Goal: Transaction & Acquisition: Download file/media

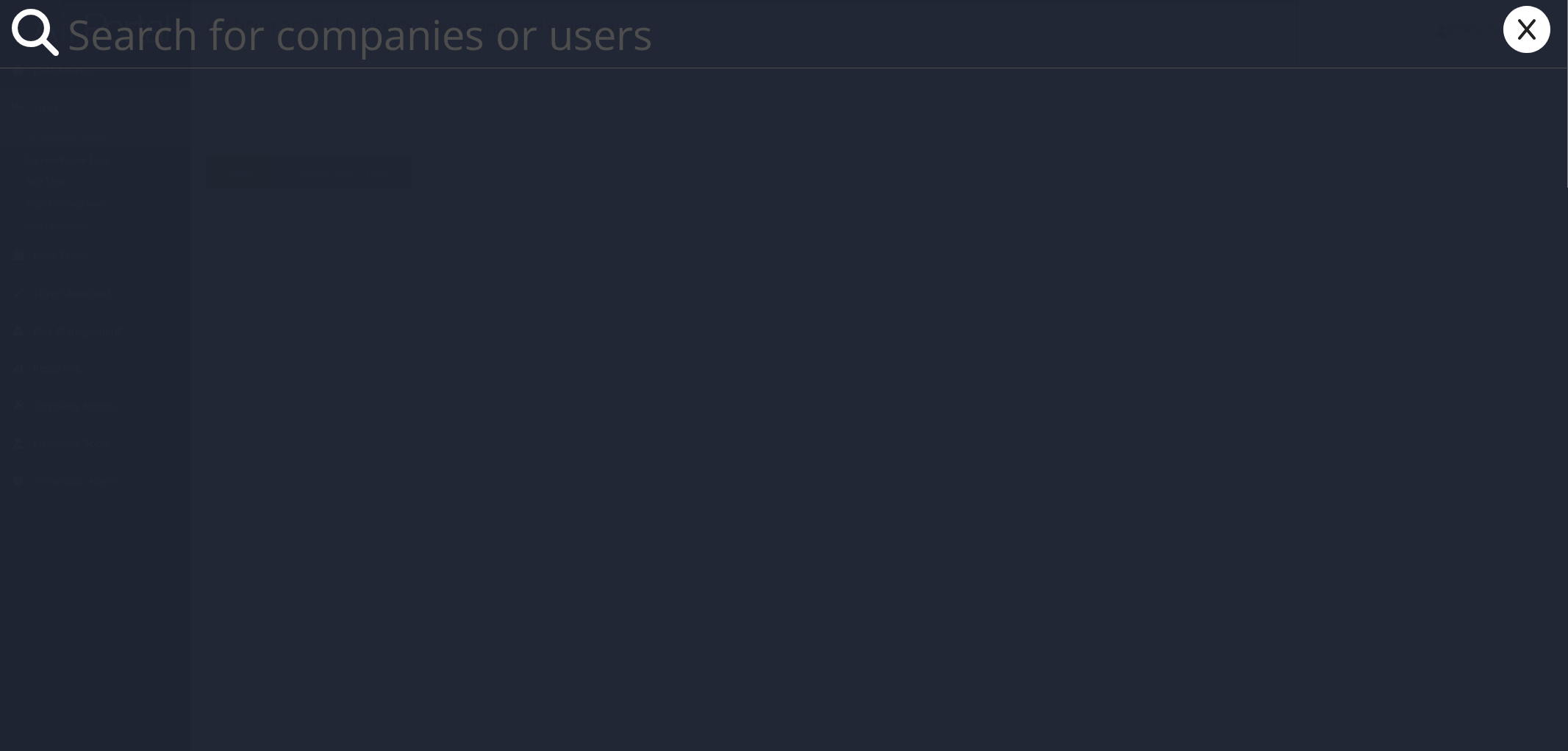
paste input "Dawn Parker"
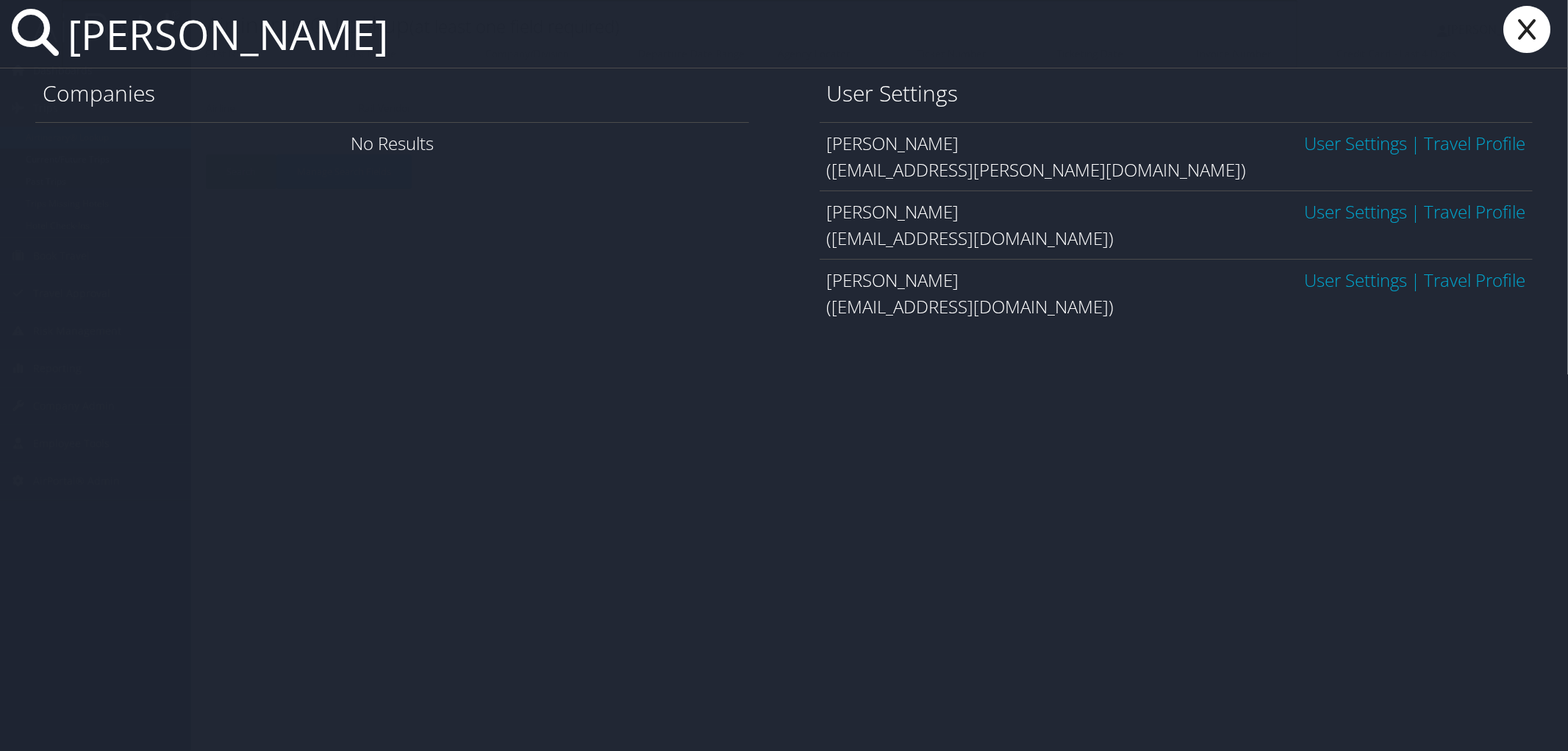
type input "Dawn Parker"
click at [1385, 208] on link "User Settings" at bounding box center [1355, 211] width 103 height 24
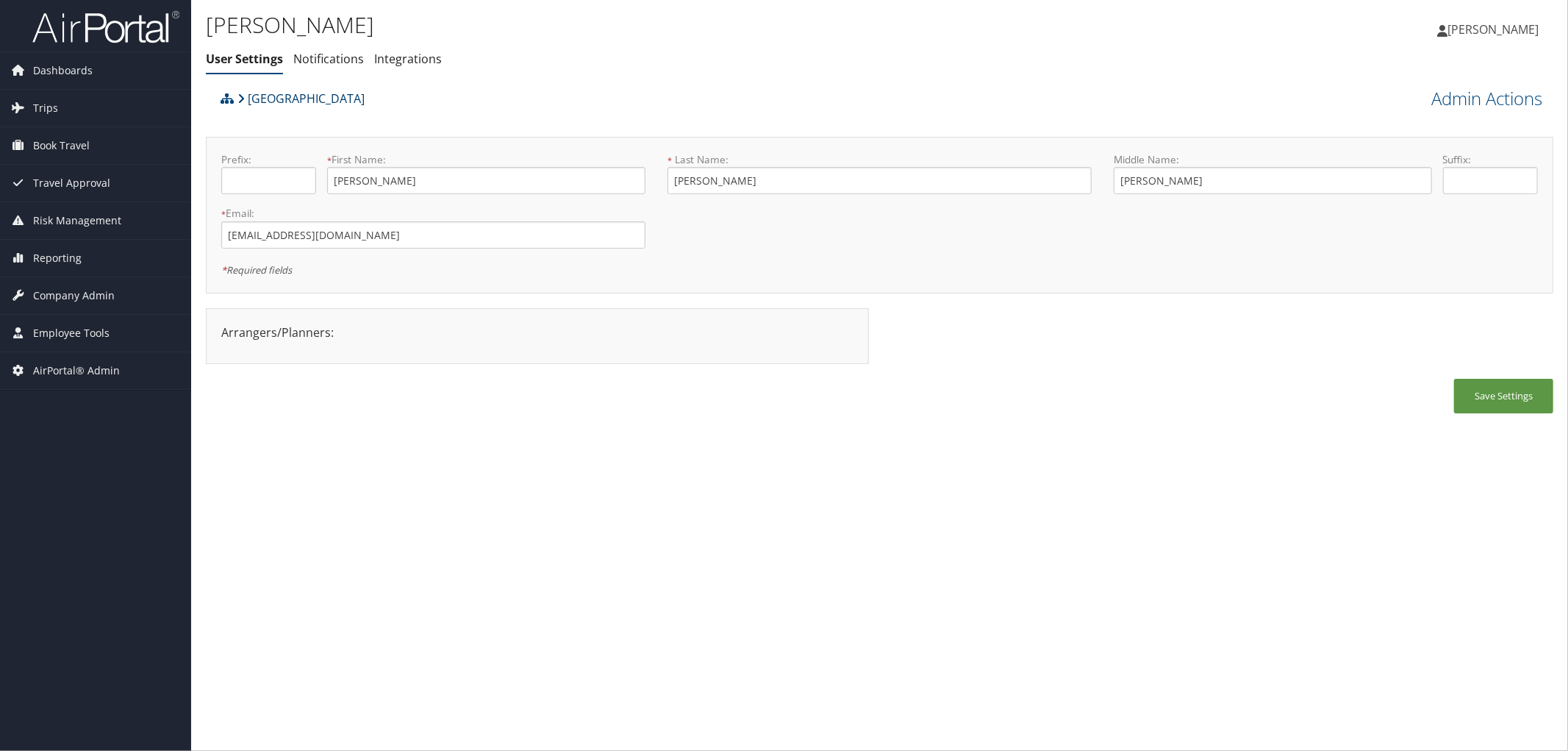
drag, startPoint x: 401, startPoint y: 95, endPoint x: 246, endPoint y: 107, distance: 155.5
click at [246, 107] on div "Abilene Christian University" at bounding box center [712, 104] width 989 height 40
copy link "Abilene Christian University"
click at [327, 103] on link "Abilene Christian University" at bounding box center [301, 98] width 127 height 29
click at [286, 90] on link "[GEOGRAPHIC_DATA]" at bounding box center [301, 98] width 127 height 29
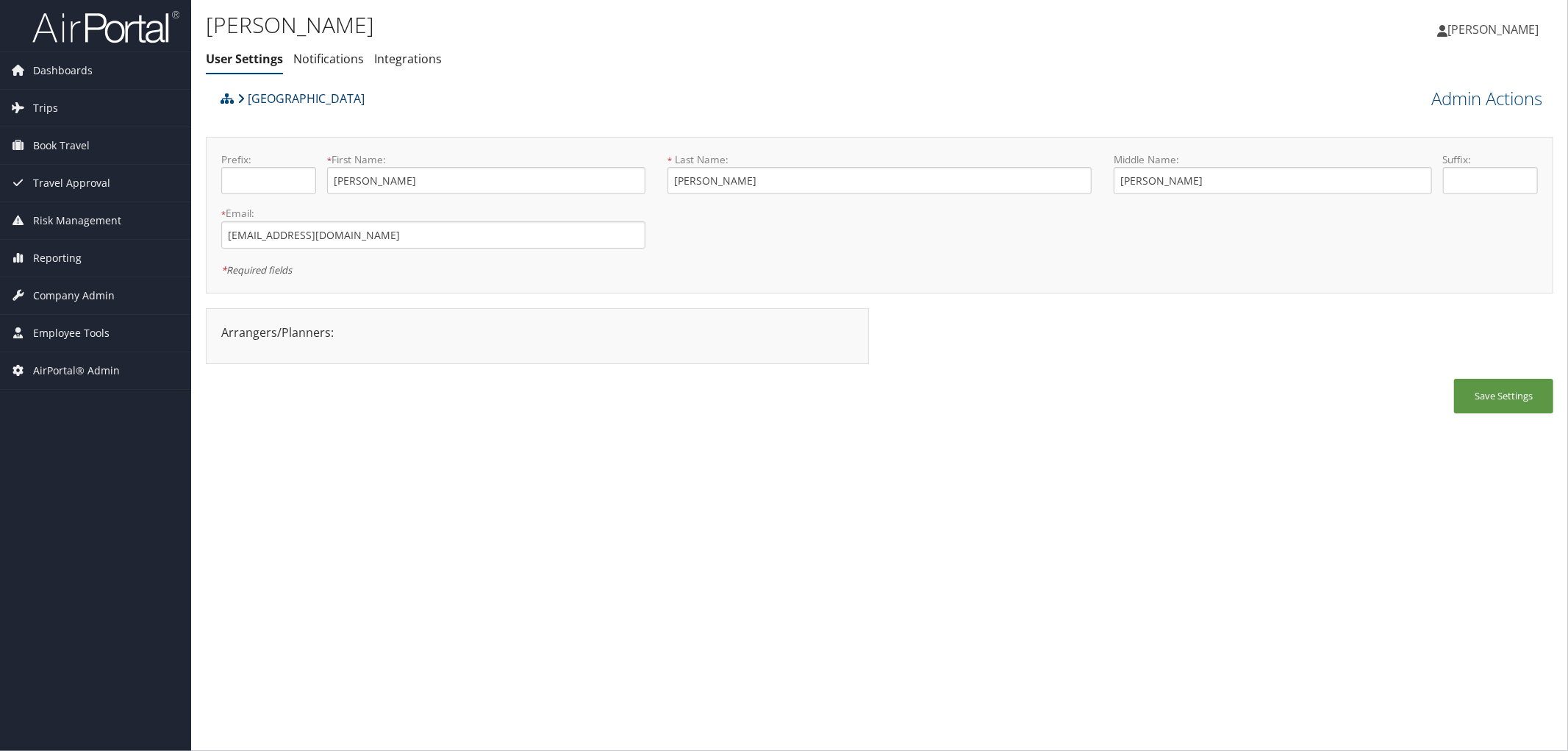
click at [279, 103] on link "[GEOGRAPHIC_DATA]" at bounding box center [301, 98] width 127 height 29
drag, startPoint x: 306, startPoint y: 236, endPoint x: 185, endPoint y: 229, distance: 121.2
click at [185, 229] on div "Dashboards AirPortal 360™ (Manager) AirPortal 360™ (Agent) My Travel Dashboard …" at bounding box center [784, 375] width 1568 height 751
click at [328, 244] on input "dlp15b@acu.edu" at bounding box center [434, 235] width 424 height 28
click at [337, 234] on input "dlp15b@acu.edu" at bounding box center [434, 235] width 424 height 28
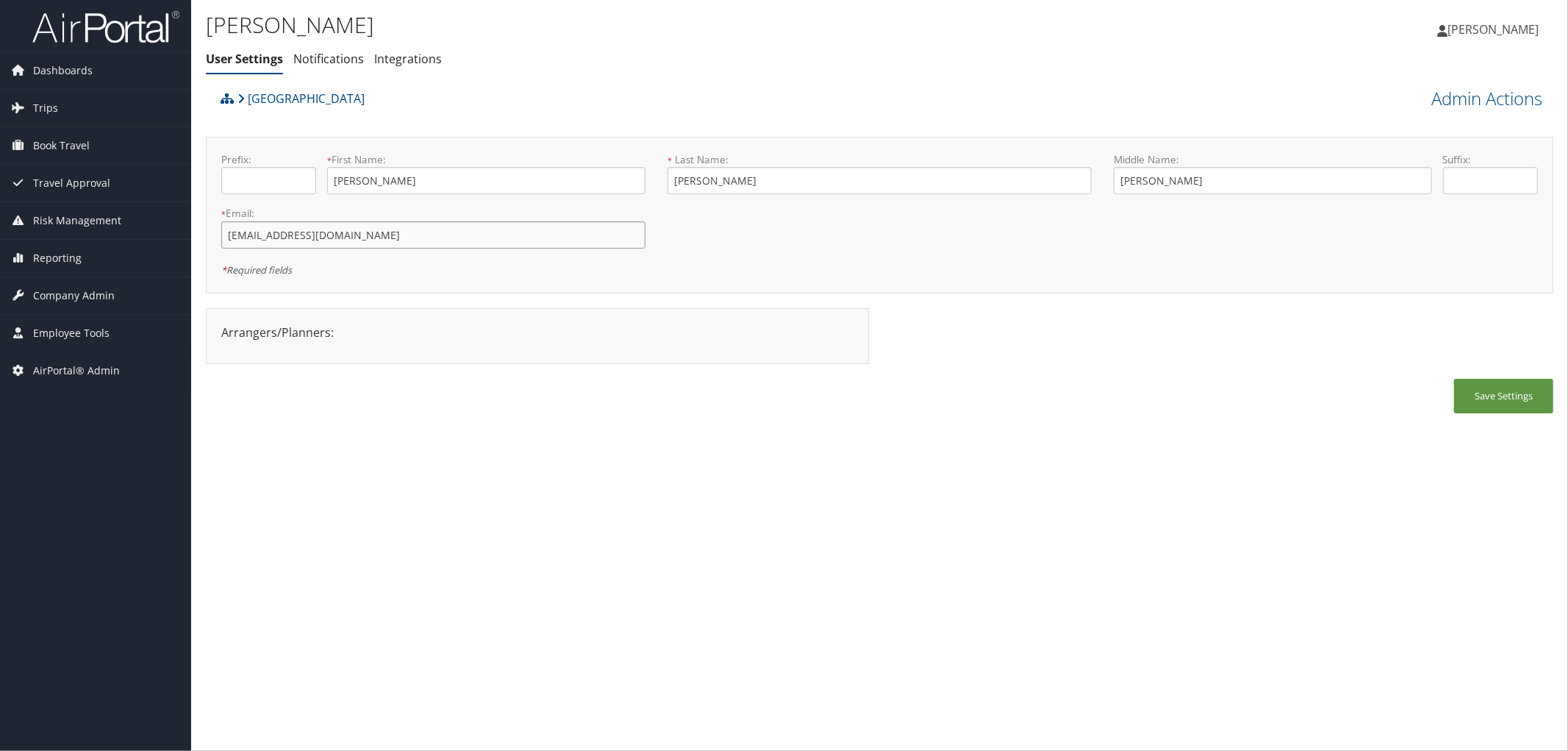
click at [342, 233] on input "dlp15b@acu.edu" at bounding box center [434, 235] width 424 height 28
drag, startPoint x: 372, startPoint y: 246, endPoint x: 201, endPoint y: 233, distance: 171.5
click at [201, 233] on div "Dawn Parker User Settings Notifications Integrations User Settings Notification…" at bounding box center [880, 375] width 1378 height 751
click at [33, 101] on span "Trips" at bounding box center [46, 108] width 25 height 37
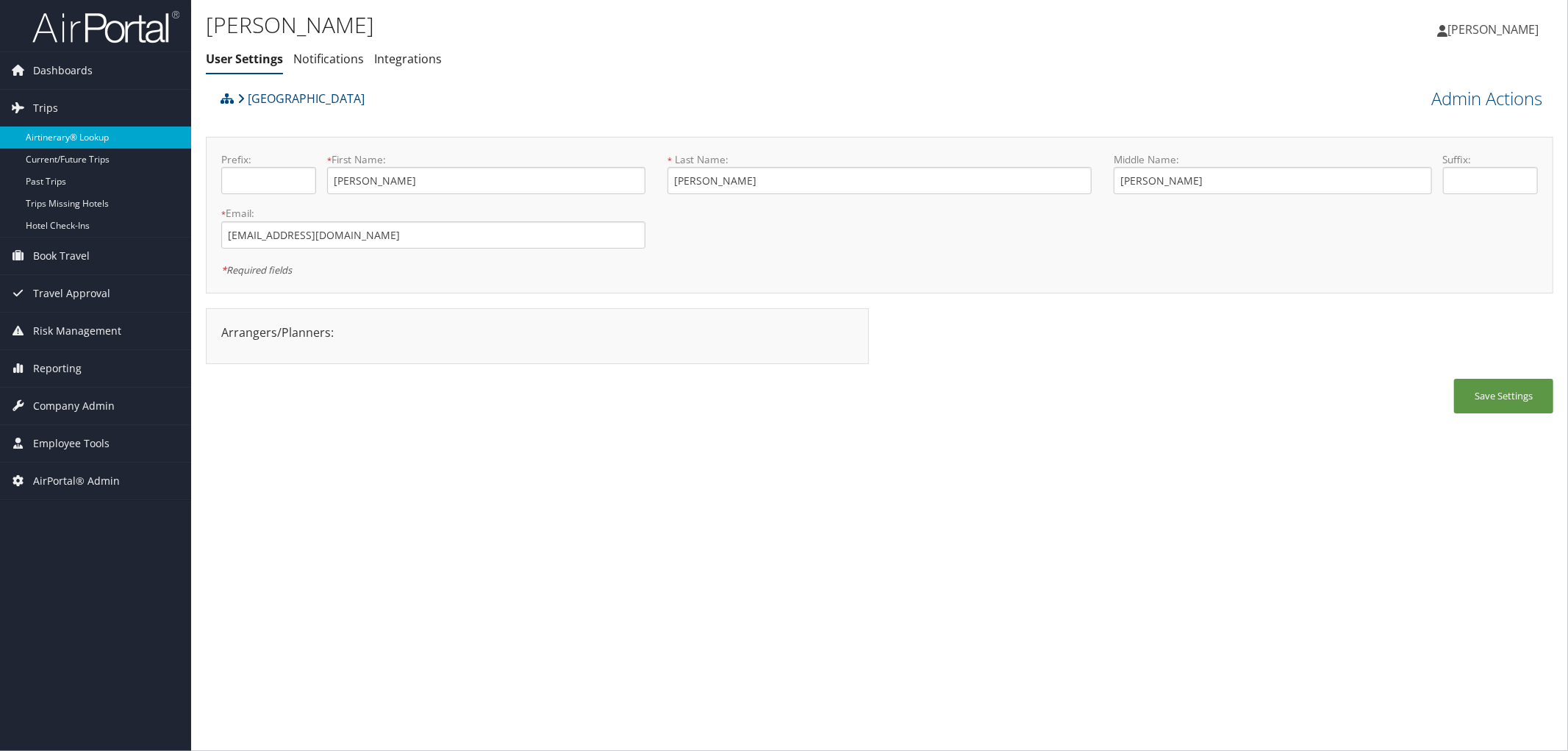
click at [47, 141] on link "Airtinerary® Lookup" at bounding box center [95, 137] width 191 height 22
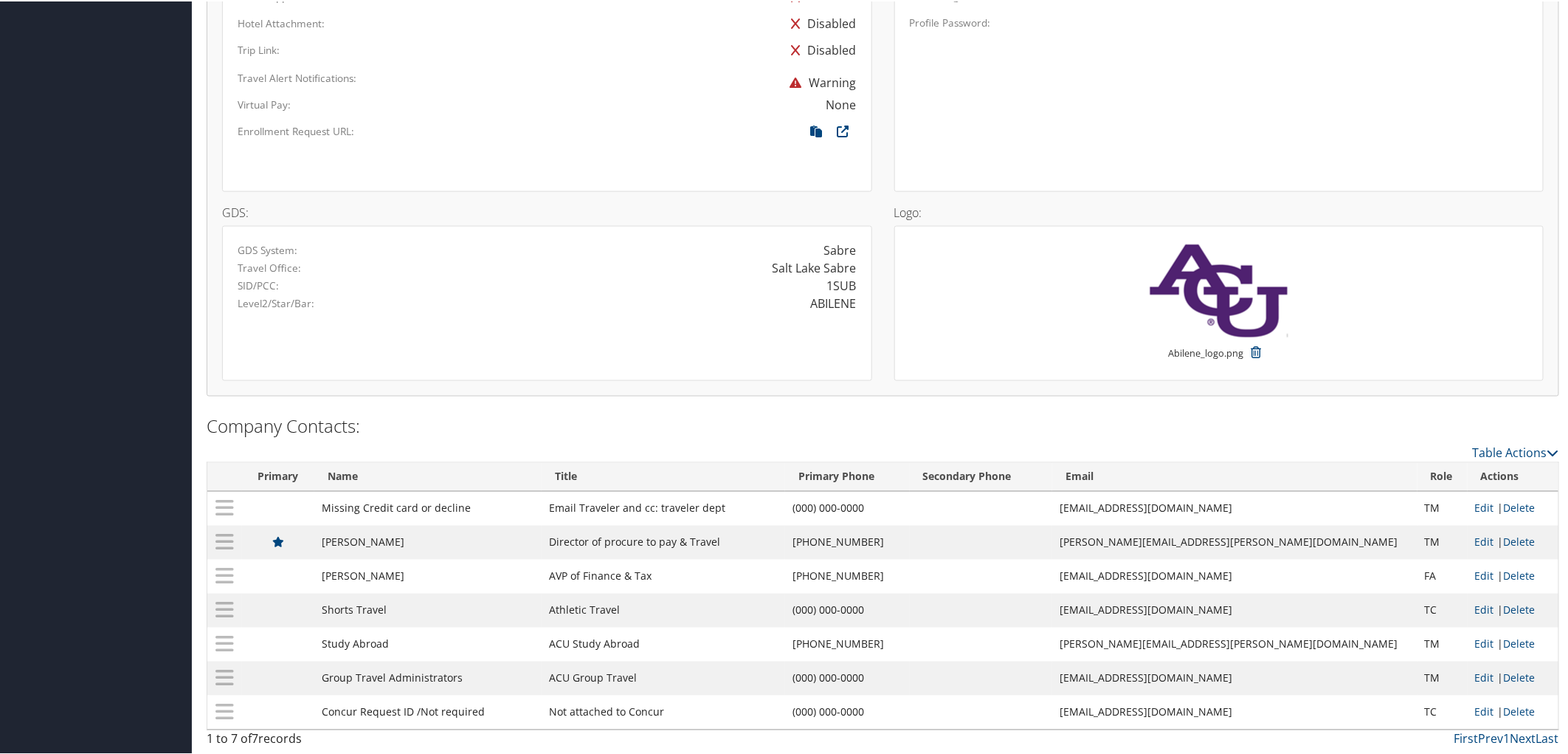
scroll to position [961, 0]
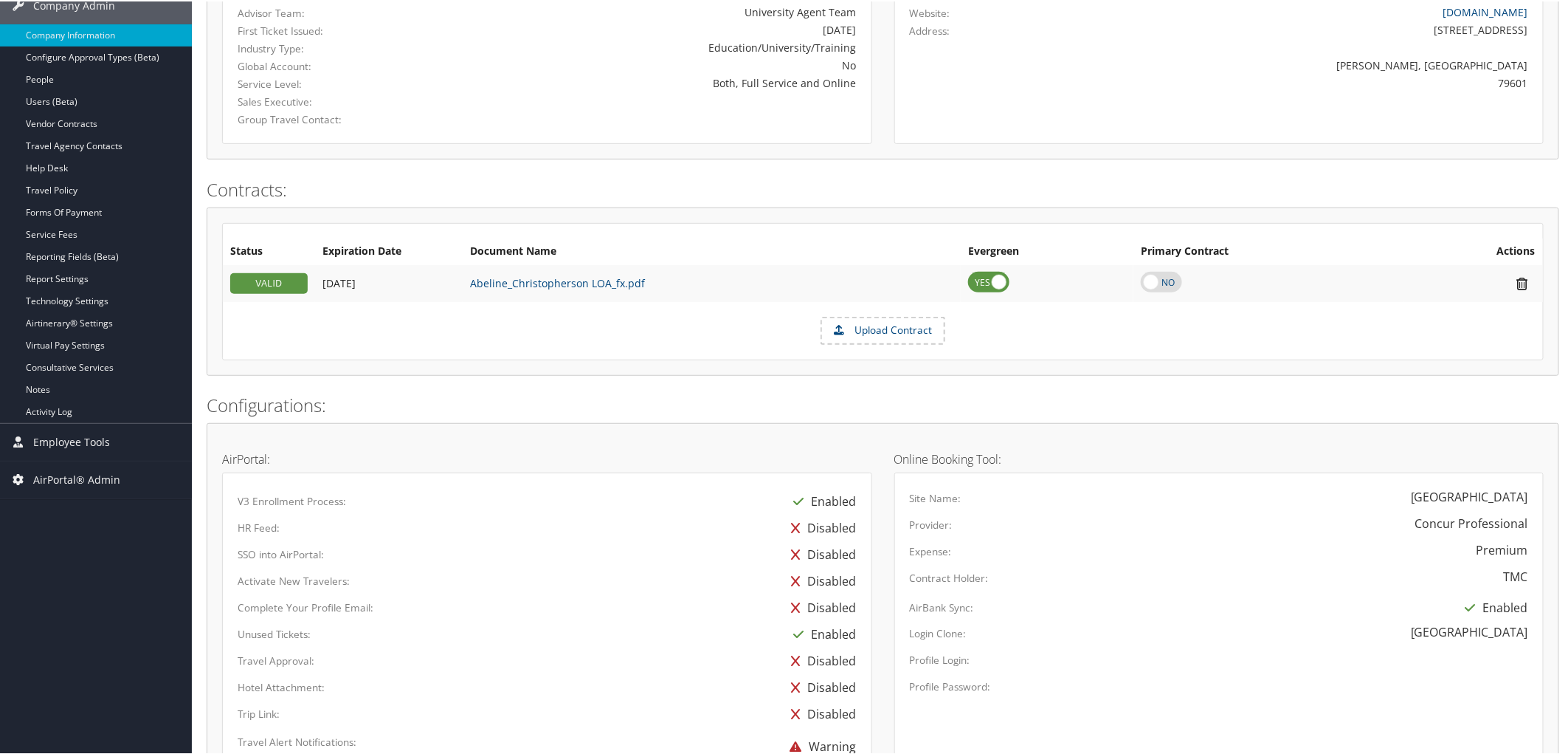
scroll to position [141, 0]
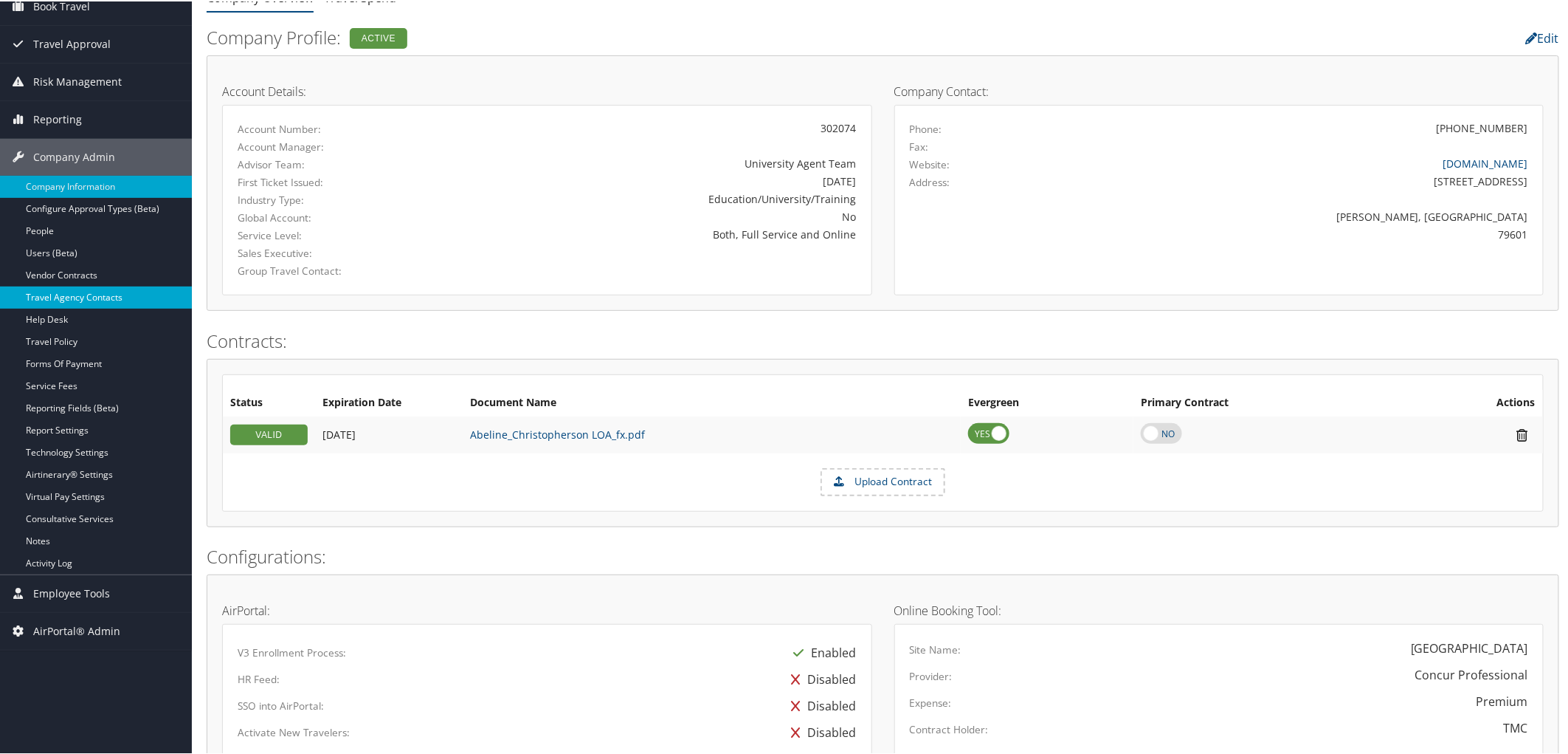
click at [104, 300] on link "Travel Agency Contacts" at bounding box center [96, 296] width 192 height 22
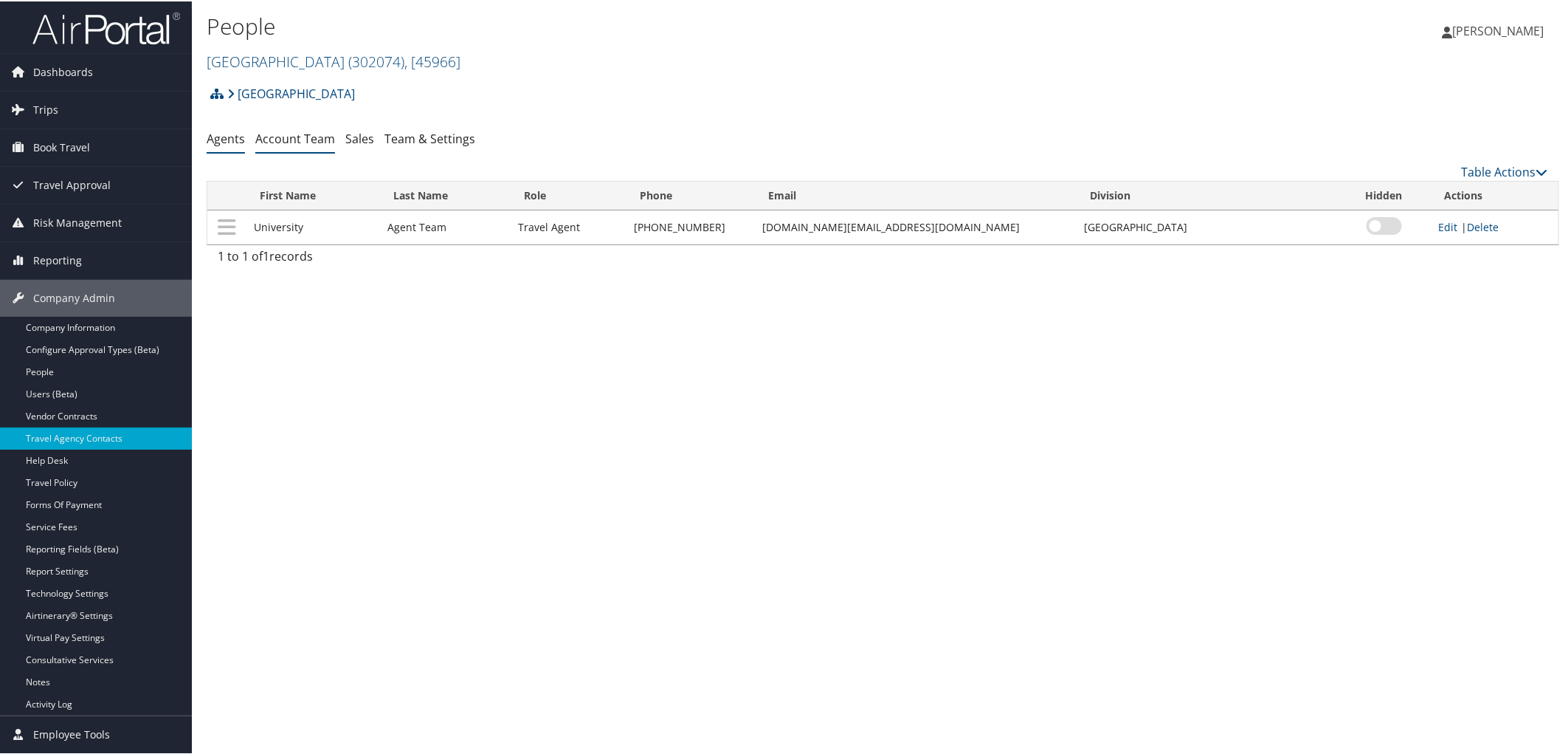
click at [292, 138] on link "Account Team" at bounding box center [295, 137] width 80 height 16
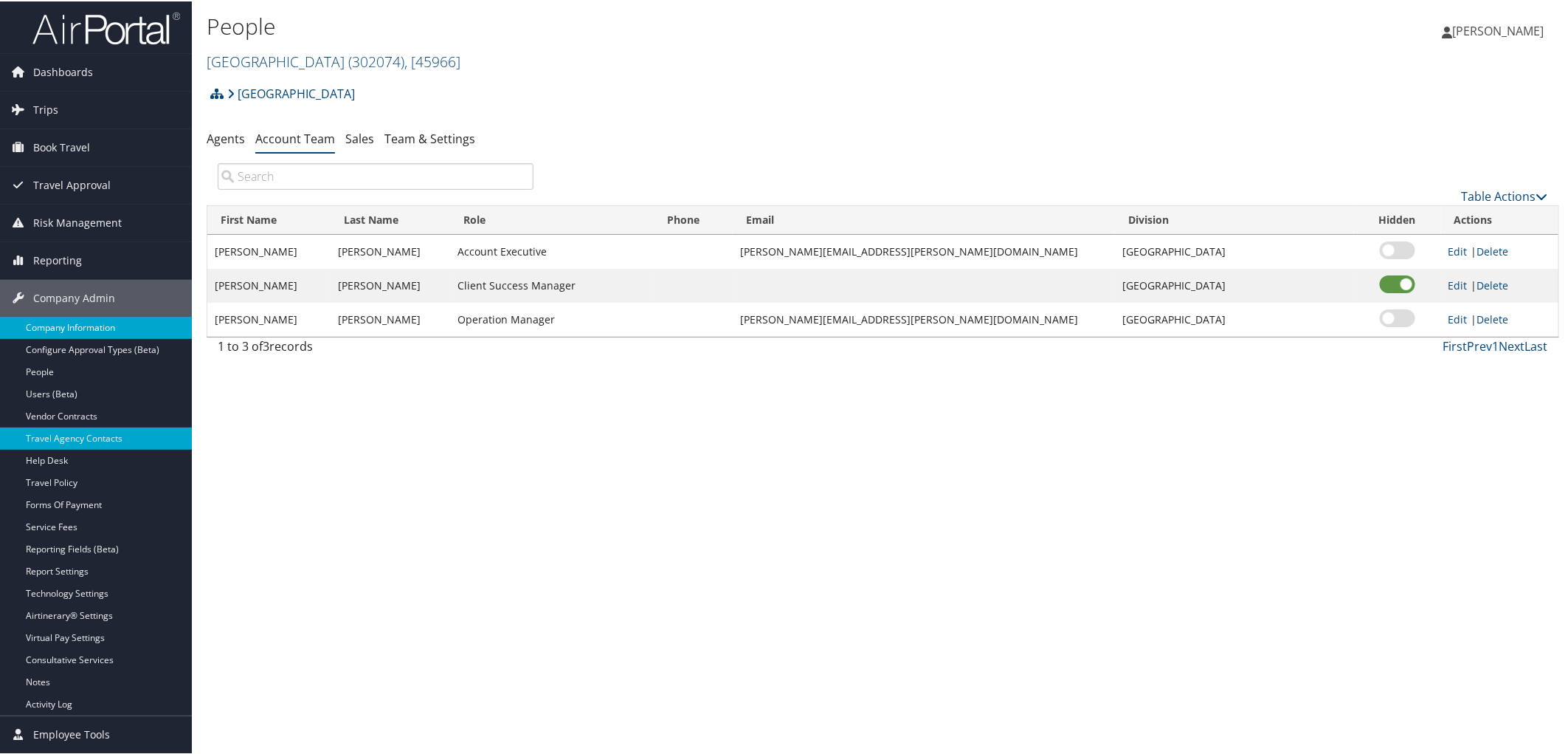
click at [83, 325] on link "Company Information" at bounding box center [96, 326] width 192 height 22
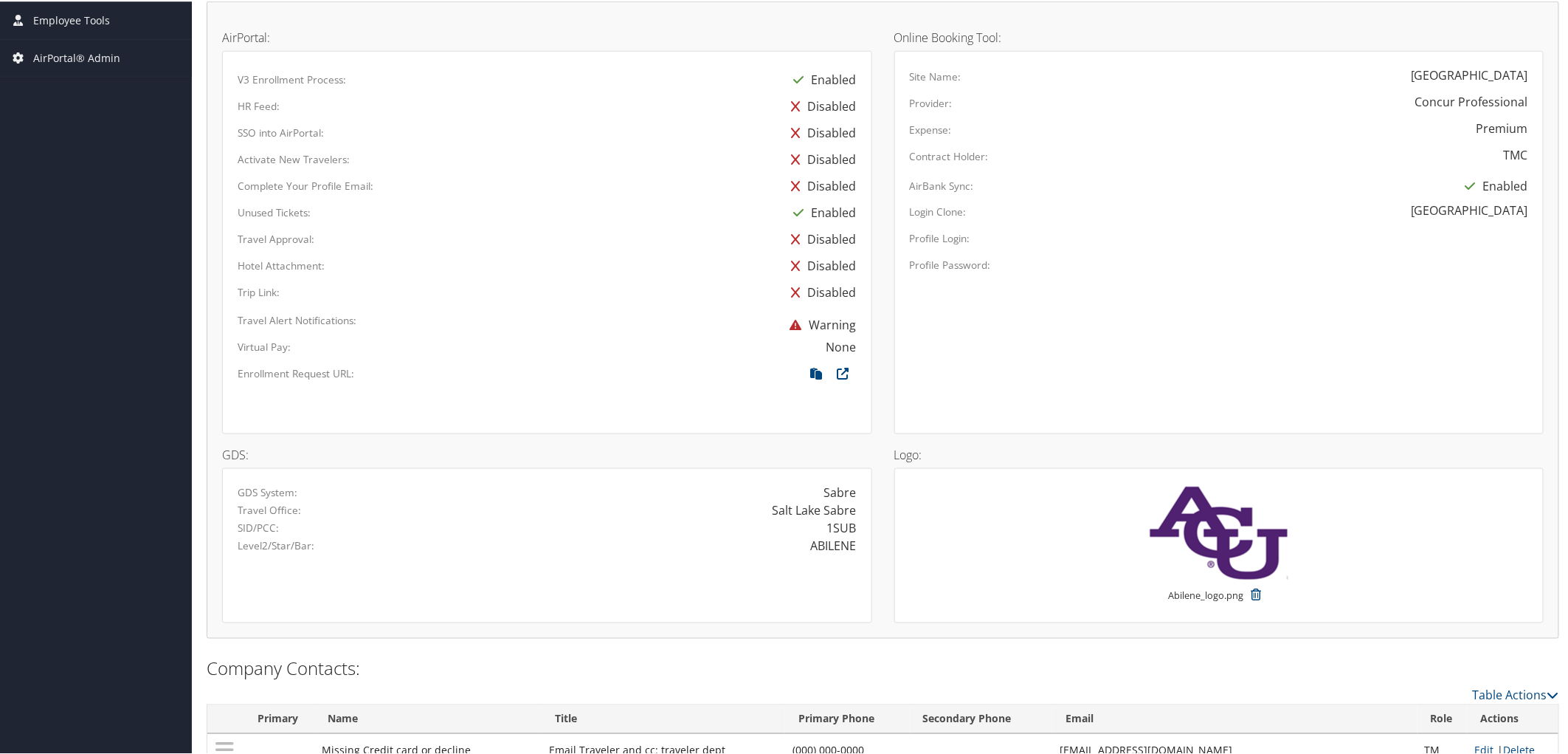
scroll to position [902, 0]
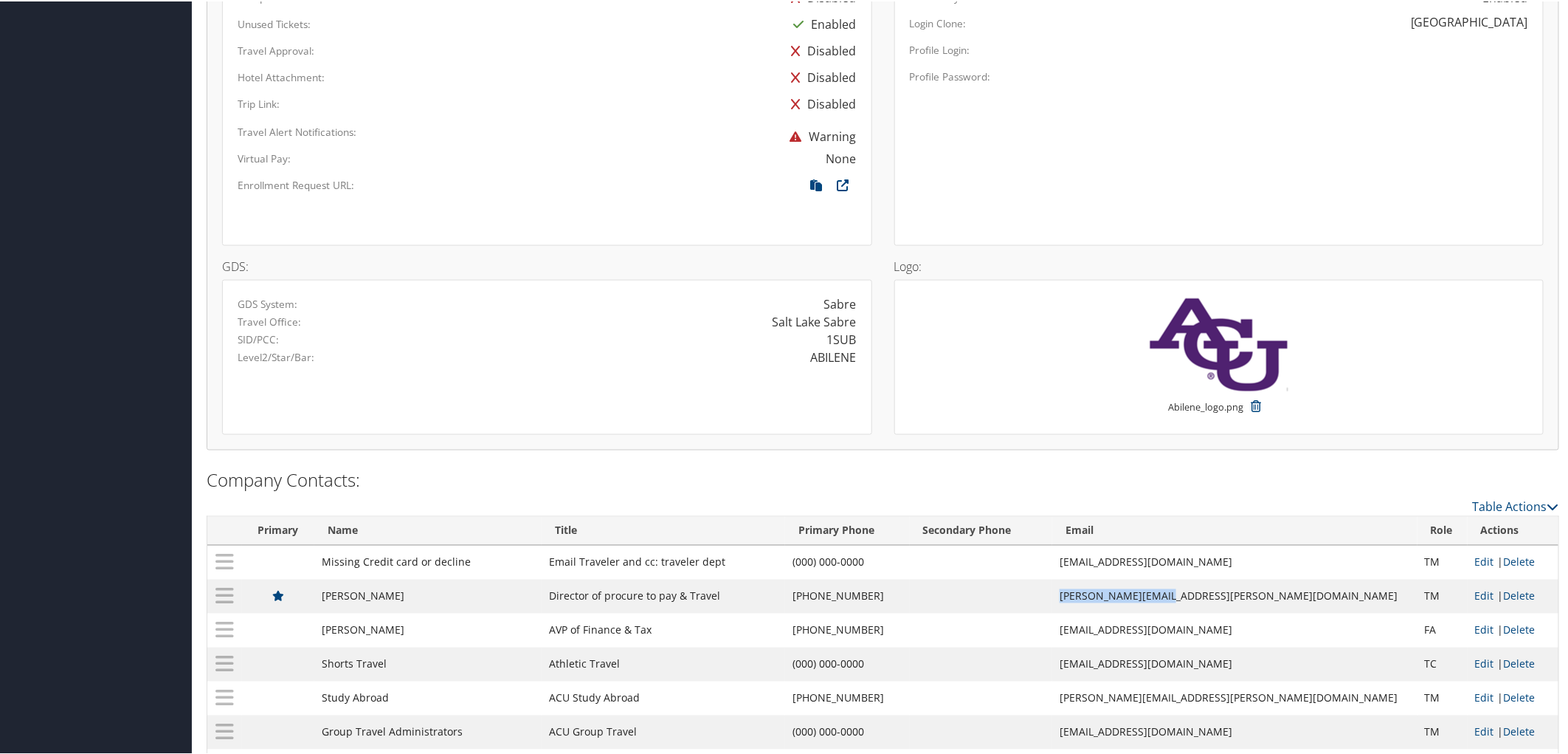
drag, startPoint x: 1293, startPoint y: 600, endPoint x: 1186, endPoint y: 601, distance: 107.0
click at [1186, 601] on td "[PERSON_NAME][EMAIL_ADDRESS][PERSON_NAME][DOMAIN_NAME]" at bounding box center [1234, 595] width 365 height 34
copy td "[PERSON_NAME][EMAIL_ADDRESS][PERSON_NAME][DOMAIN_NAME]"
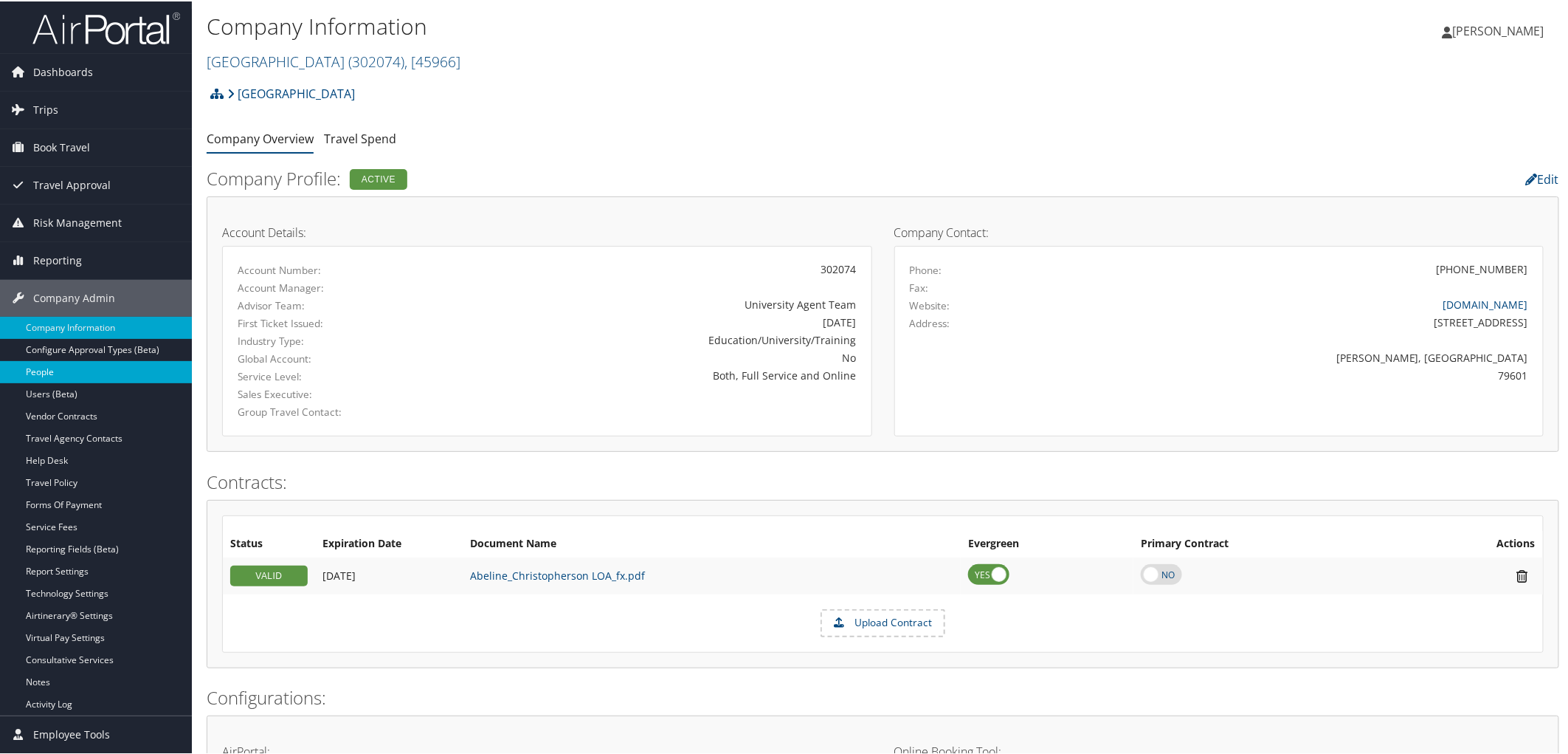
click at [66, 371] on link "People" at bounding box center [96, 371] width 192 height 22
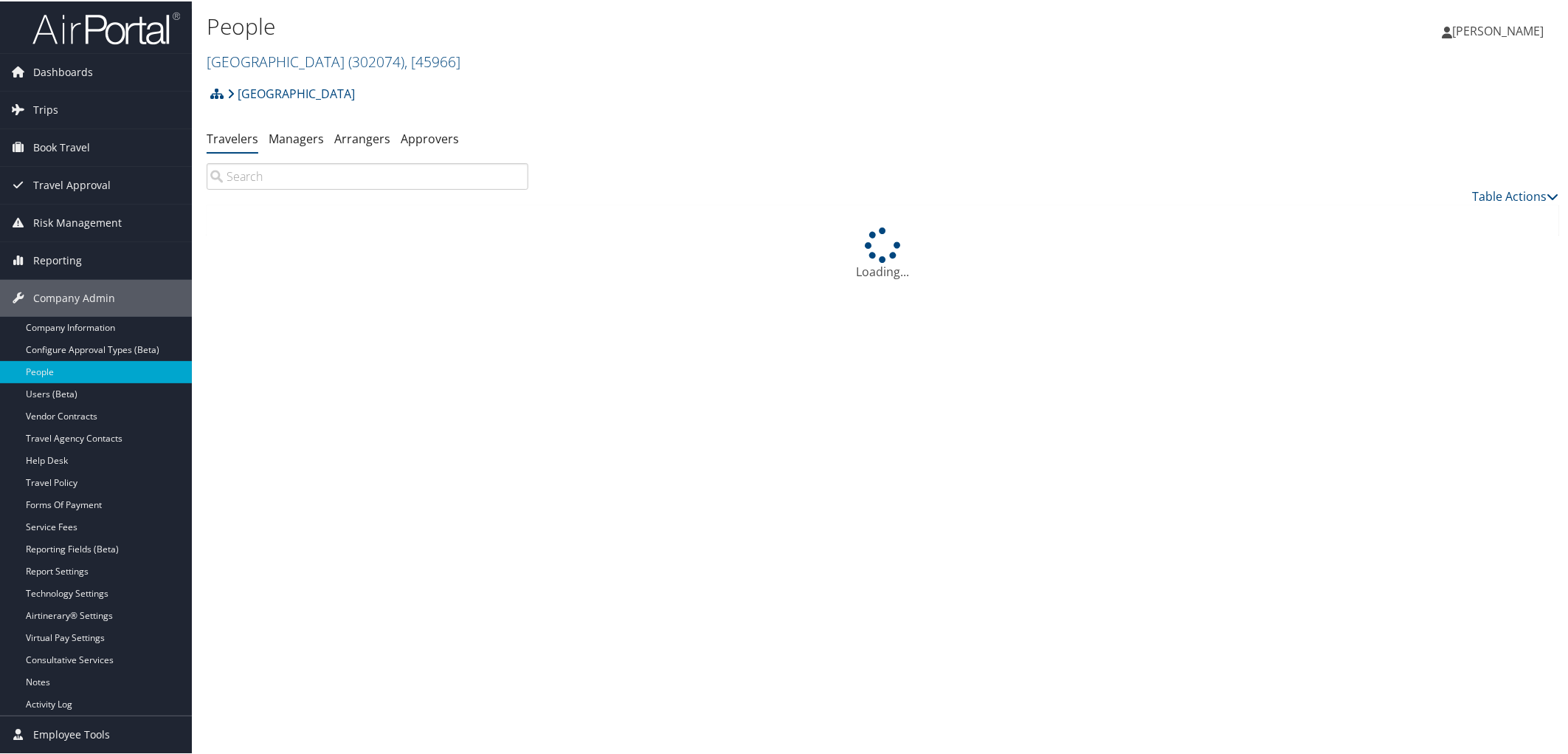
drag, startPoint x: 271, startPoint y: 181, endPoint x: 283, endPoint y: 183, distance: 12.2
click at [271, 180] on input "search" at bounding box center [367, 175] width 322 height 27
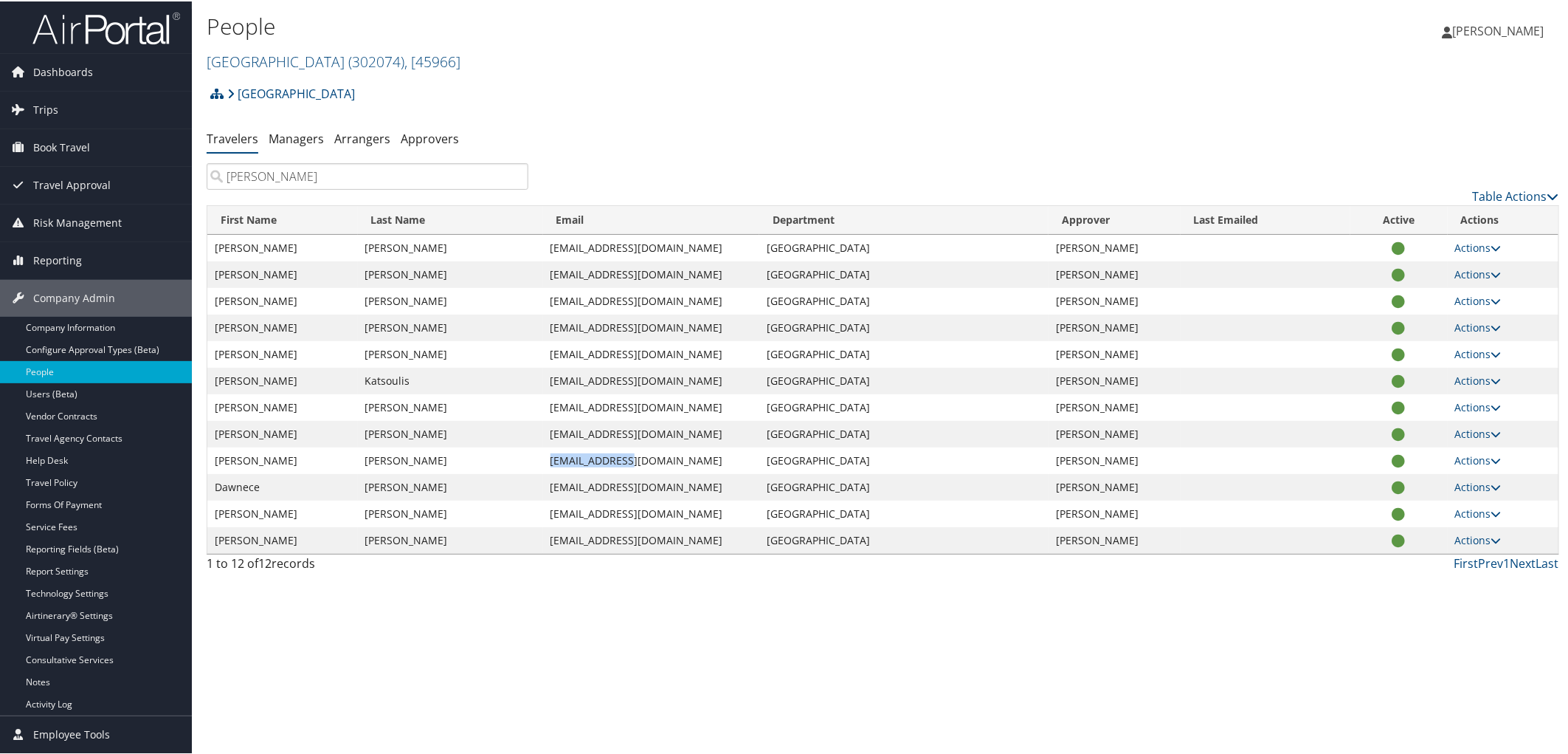
drag, startPoint x: 637, startPoint y: 463, endPoint x: 561, endPoint y: 471, distance: 76.4
click at [561, 471] on td "dlp15b@acu.edu" at bounding box center [652, 460] width 217 height 27
copy td "dlp15b@acu.edu"
click at [39, 103] on span "Trips" at bounding box center [46, 108] width 25 height 37
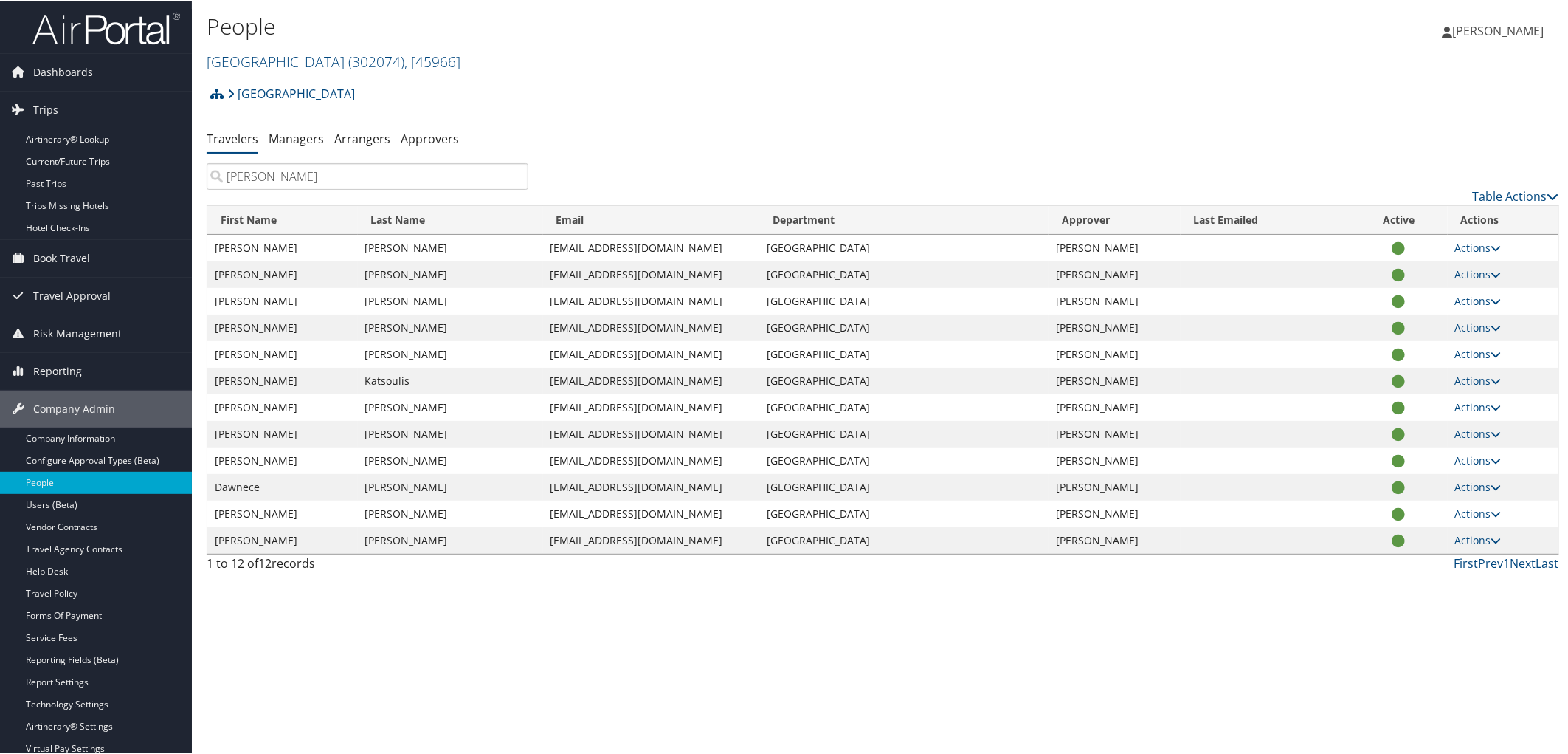
click at [272, 173] on input "dawn" at bounding box center [367, 175] width 322 height 27
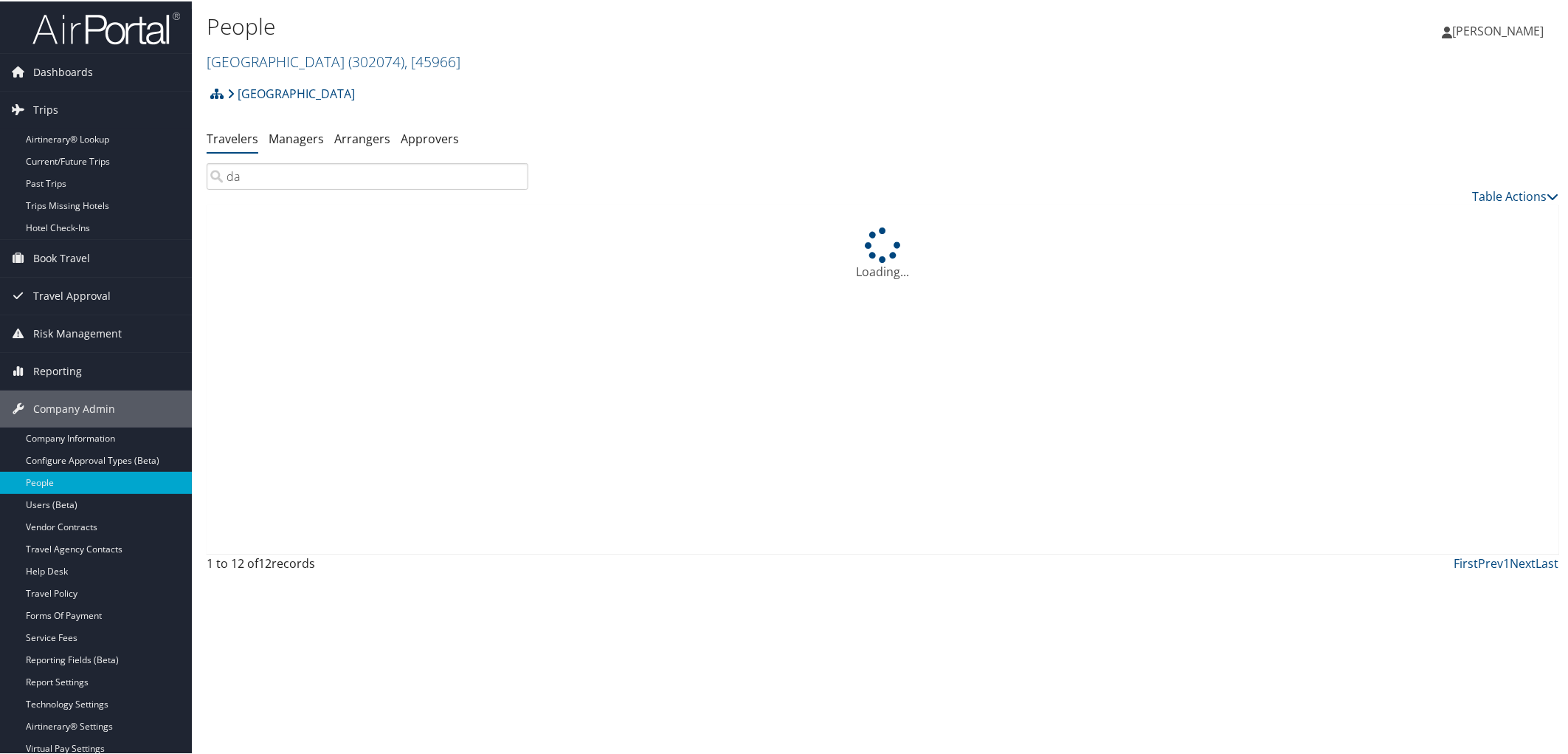
type input "d"
click at [45, 104] on span "Trips" at bounding box center [46, 108] width 25 height 37
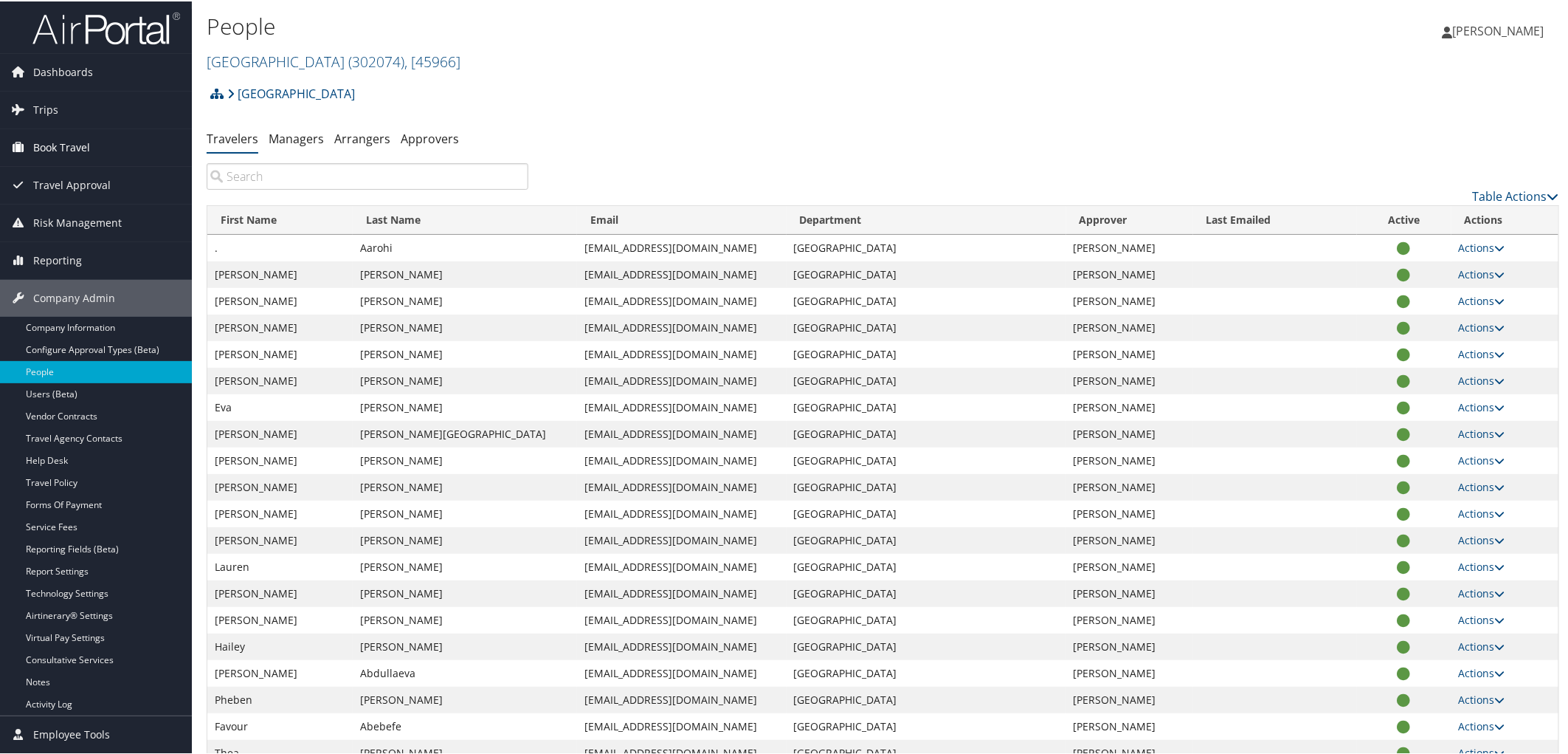
click at [56, 145] on span "Book Travel" at bounding box center [62, 146] width 57 height 37
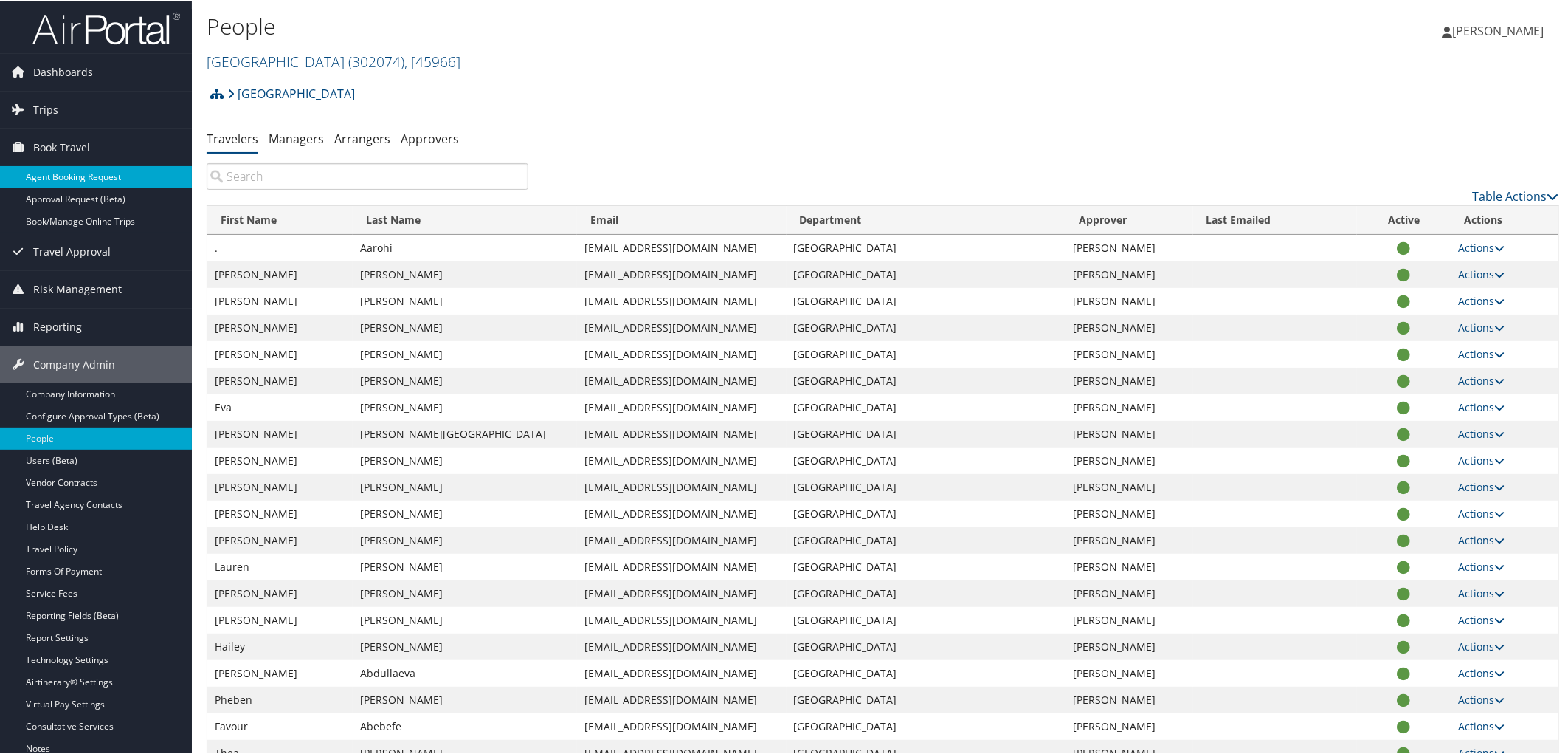
click at [60, 172] on link "Agent Booking Request" at bounding box center [96, 175] width 192 height 22
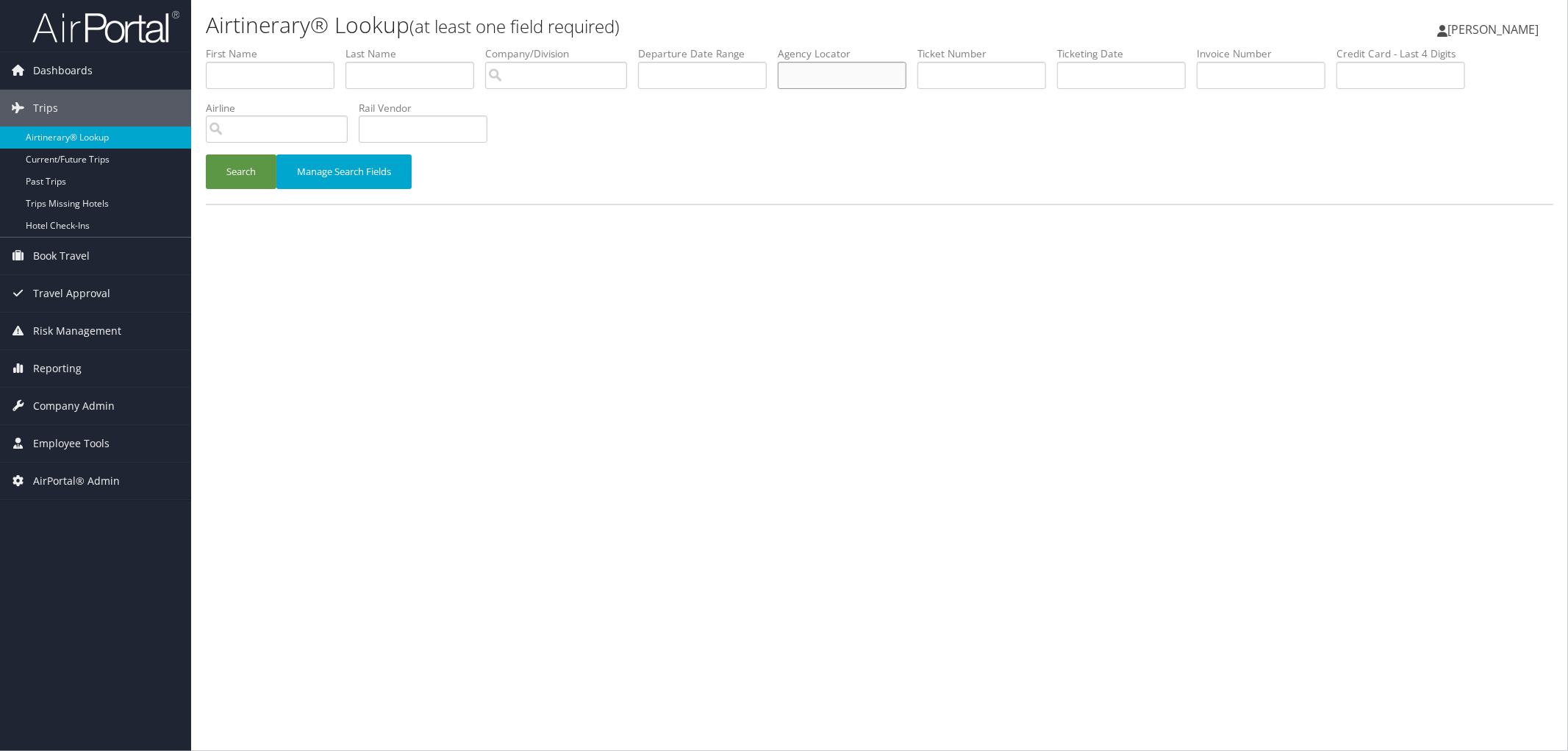
click at [855, 75] on input "text" at bounding box center [842, 75] width 129 height 28
click at [206, 155] on button "Search" at bounding box center [241, 171] width 70 height 34
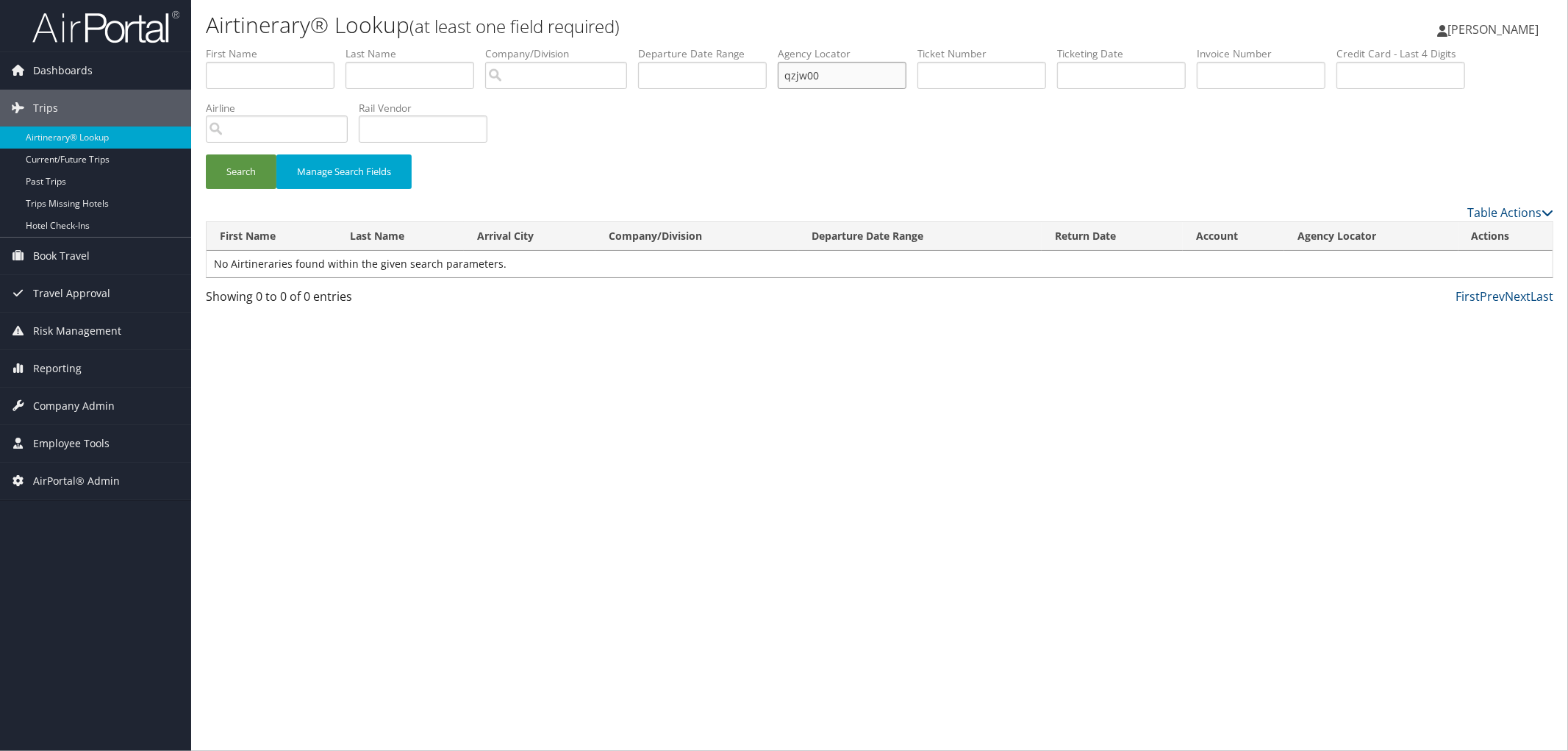
click at [817, 74] on input "qzjw00" at bounding box center [842, 75] width 129 height 28
click at [876, 77] on input "qzjw00" at bounding box center [842, 75] width 129 height 28
type input "qzjwoo"
click at [206, 155] on button "Search" at bounding box center [241, 171] width 70 height 34
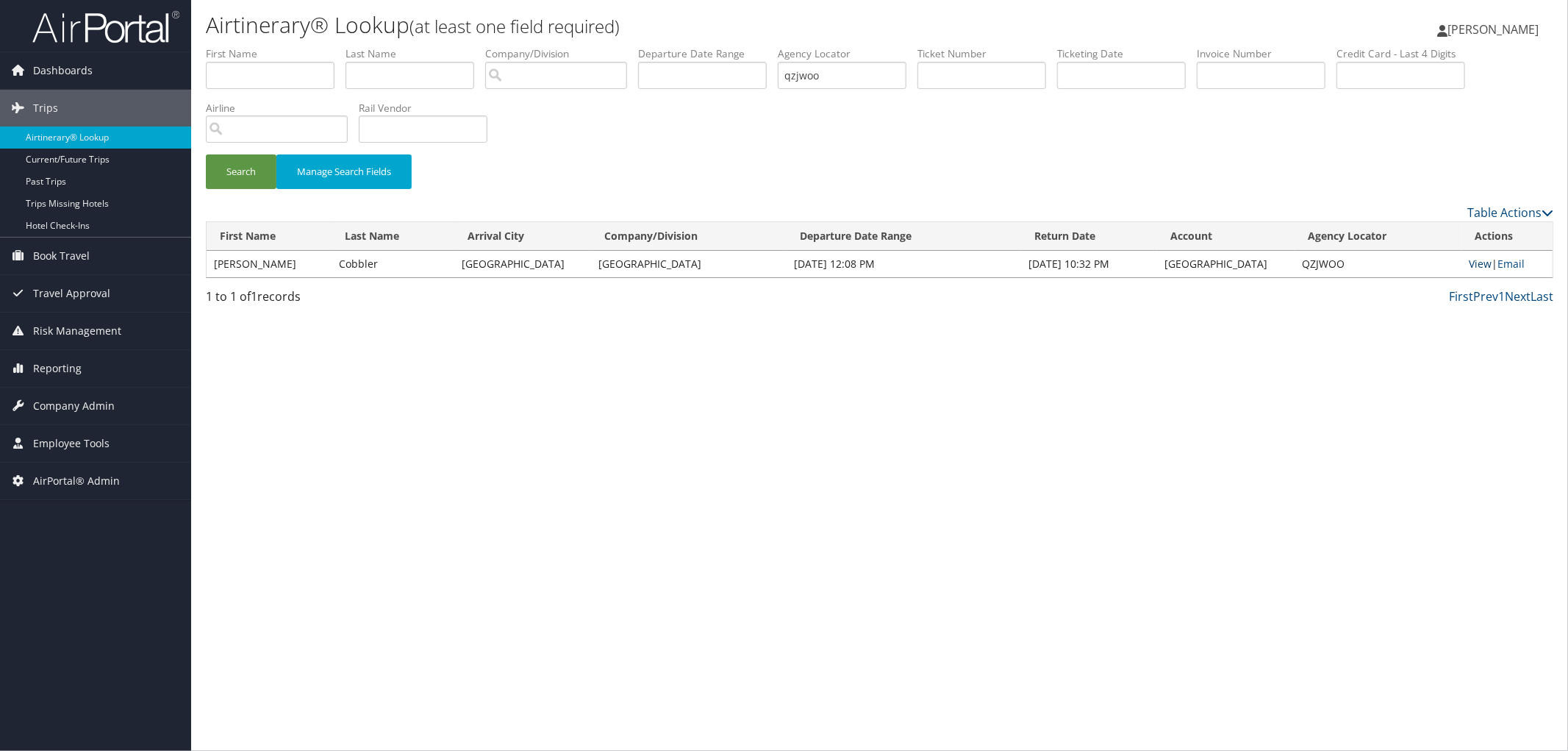
click at [1479, 265] on link "View" at bounding box center [1480, 263] width 23 height 14
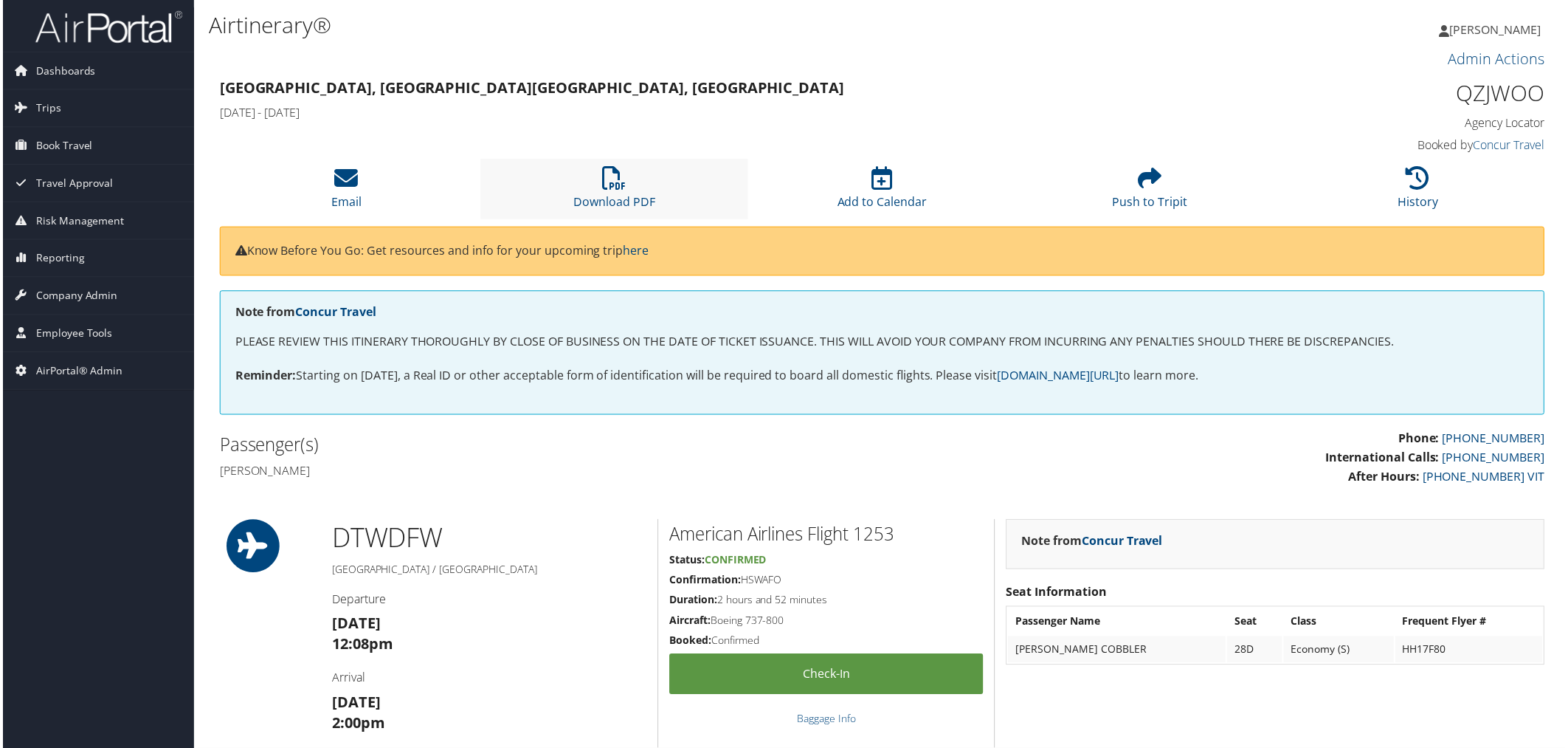
click at [599, 194] on li "Download PDF" at bounding box center [614, 189] width 269 height 60
